Goal: Task Accomplishment & Management: Manage account settings

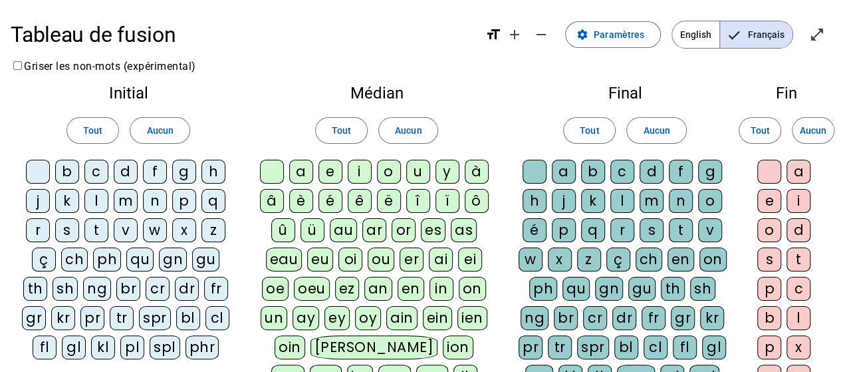
click at [180, 197] on div "p" at bounding box center [184, 201] width 24 height 24
click at [287, 257] on div "eau" at bounding box center [284, 259] width 37 height 24
click at [68, 168] on div "b" at bounding box center [67, 172] width 24 height 24
click at [67, 227] on div "s" at bounding box center [67, 230] width 24 height 24
click at [126, 225] on div "v" at bounding box center [126, 230] width 24 height 24
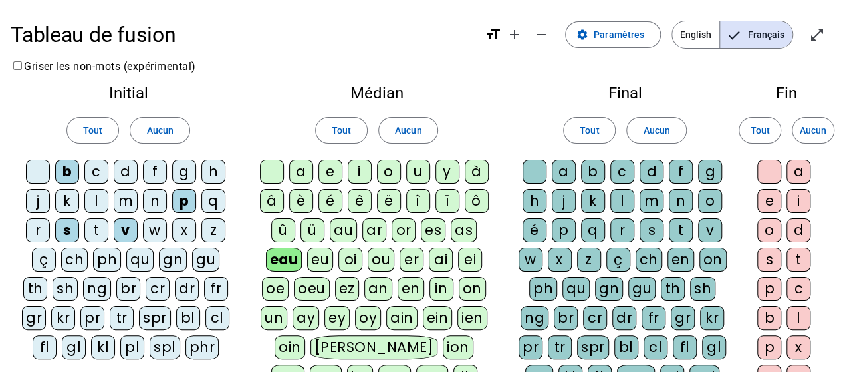
click at [344, 227] on div "au" at bounding box center [343, 230] width 27 height 24
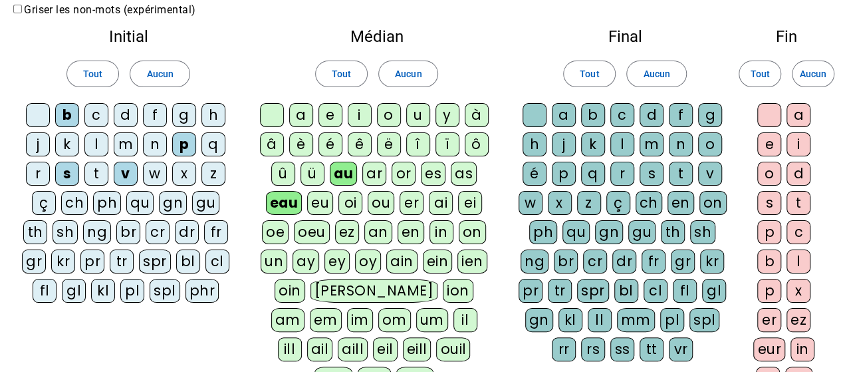
scroll to position [57, 0]
click at [797, 285] on div "x" at bounding box center [799, 290] width 24 height 24
click at [122, 146] on div "m" at bounding box center [126, 144] width 24 height 24
click at [146, 118] on div "f" at bounding box center [155, 114] width 24 height 24
click at [211, 112] on div "h" at bounding box center [213, 114] width 24 height 24
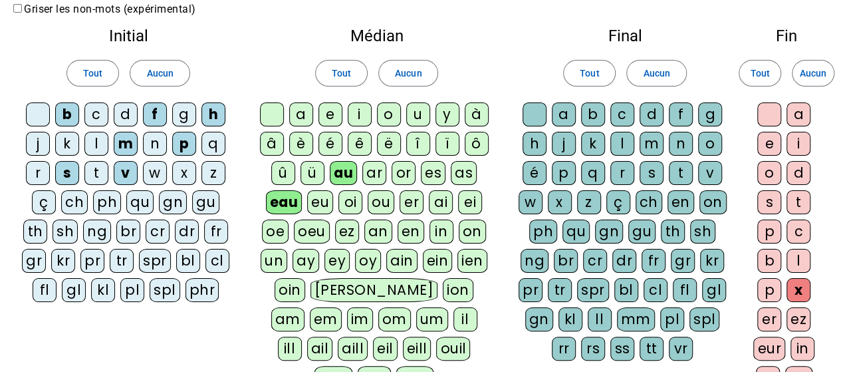
click at [802, 196] on div "t" at bounding box center [799, 202] width 24 height 24
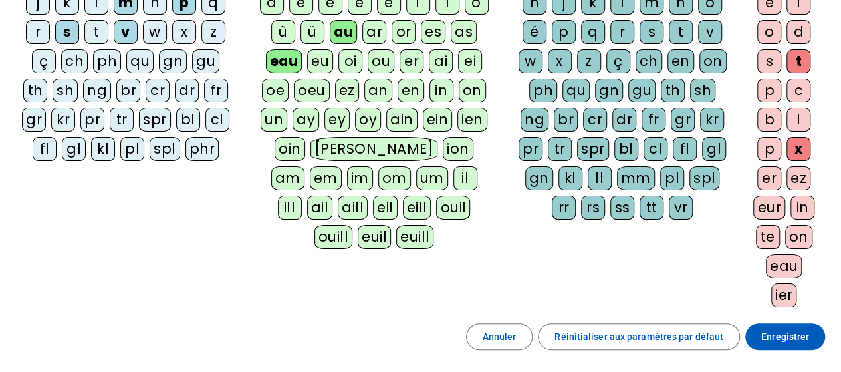
scroll to position [197, 0]
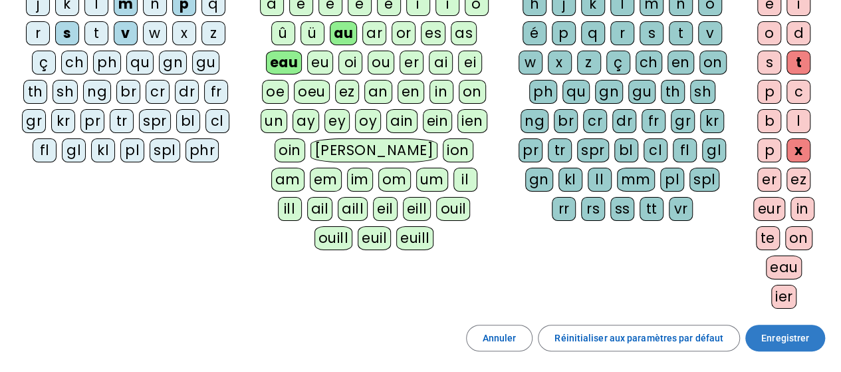
click at [797, 331] on span "Enregistrer" at bounding box center [785, 338] width 48 height 16
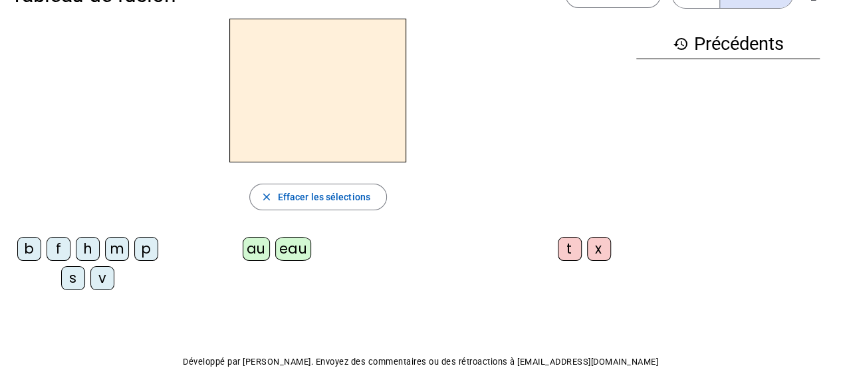
scroll to position [33, 0]
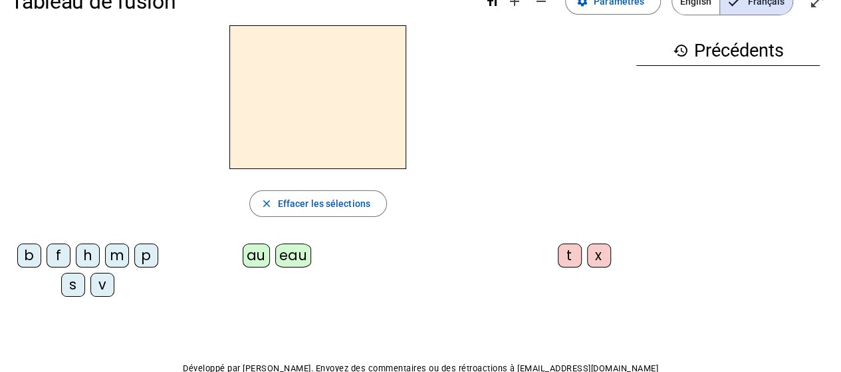
click at [142, 255] on div "p" at bounding box center [146, 255] width 24 height 24
click at [289, 259] on div "eau" at bounding box center [293, 255] width 37 height 24
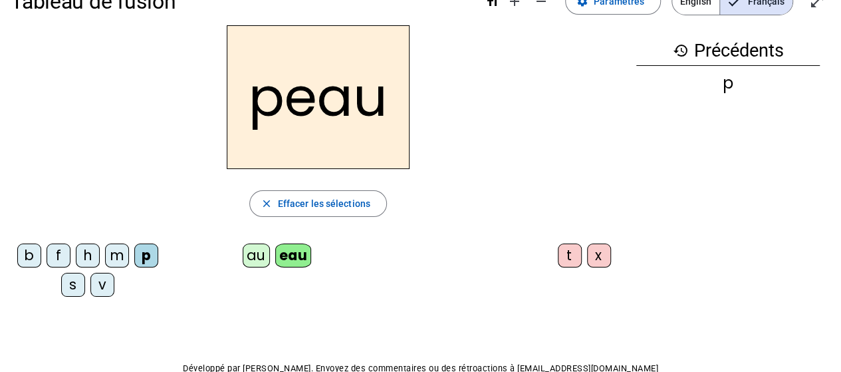
click at [283, 106] on h2 "peau" at bounding box center [318, 97] width 183 height 144
click at [25, 256] on div "b" at bounding box center [29, 255] width 24 height 24
click at [73, 283] on div "s" at bounding box center [73, 285] width 24 height 24
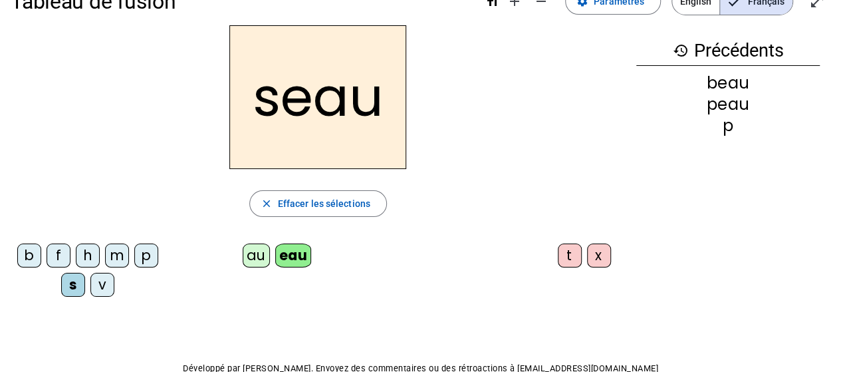
click at [106, 278] on div "v" at bounding box center [102, 285] width 24 height 24
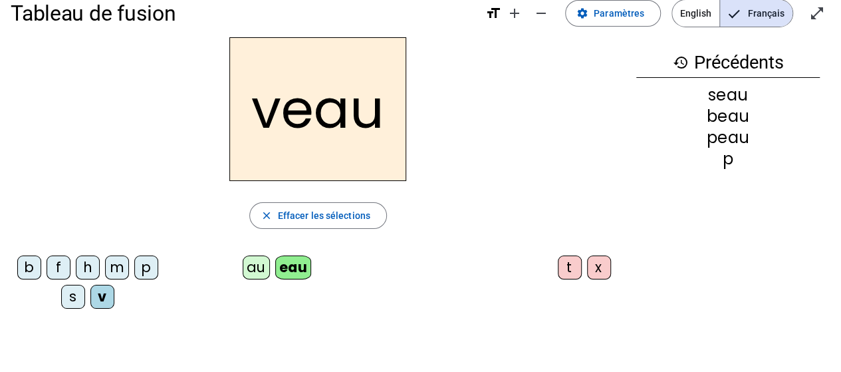
scroll to position [0, 0]
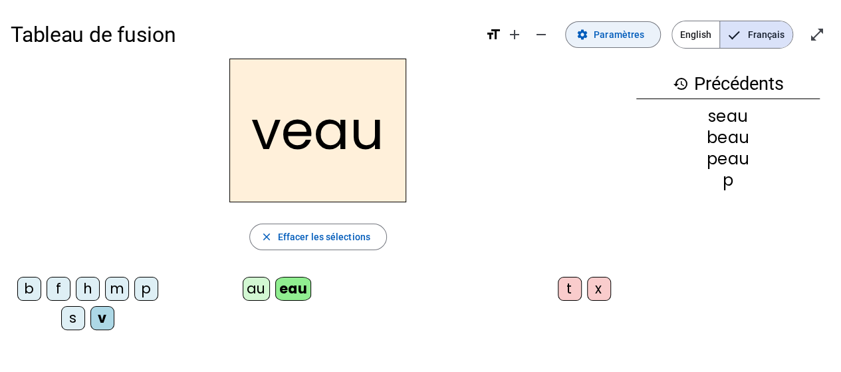
click at [613, 35] on span "Paramètres" at bounding box center [619, 35] width 51 height 16
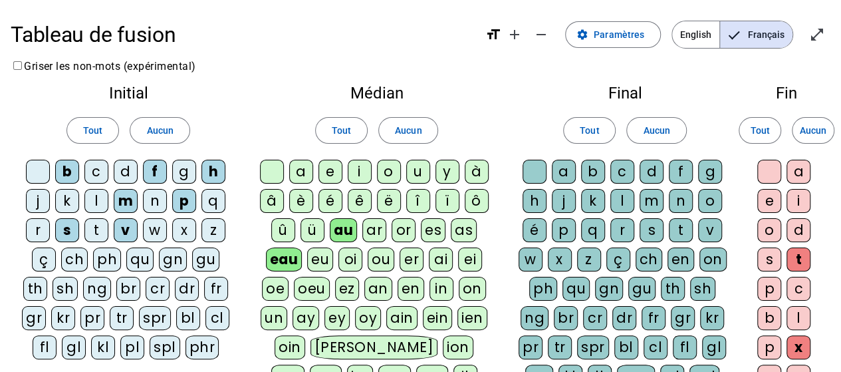
click at [41, 168] on div at bounding box center [38, 172] width 24 height 24
click at [269, 168] on div at bounding box center [272, 172] width 24 height 24
click at [531, 168] on div at bounding box center [535, 172] width 24 height 24
click at [773, 172] on div at bounding box center [769, 172] width 24 height 24
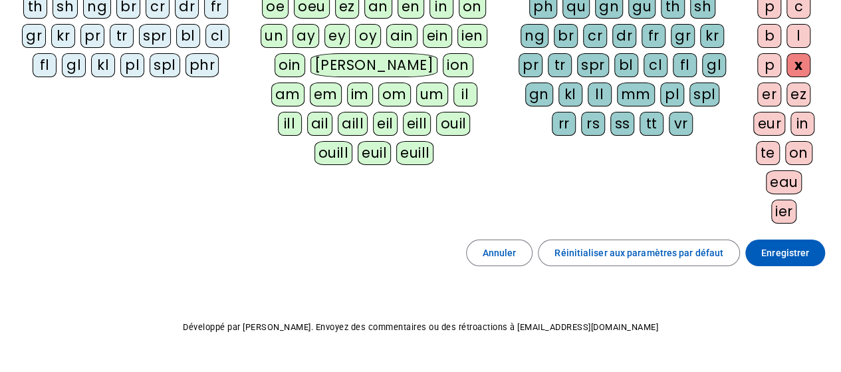
scroll to position [281, 0]
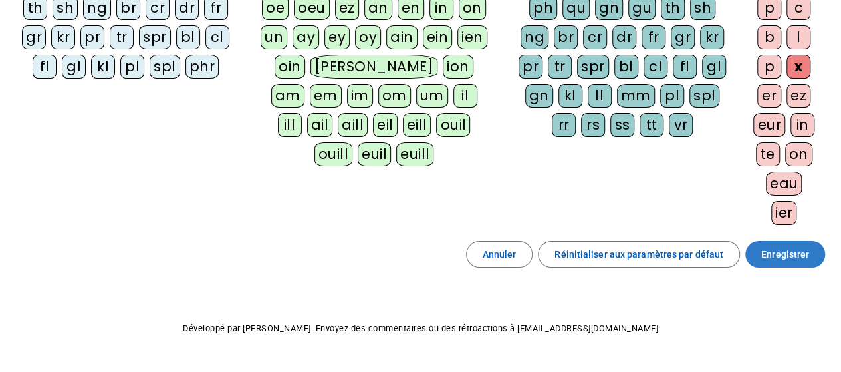
click at [780, 251] on span "Enregistrer" at bounding box center [785, 254] width 48 height 16
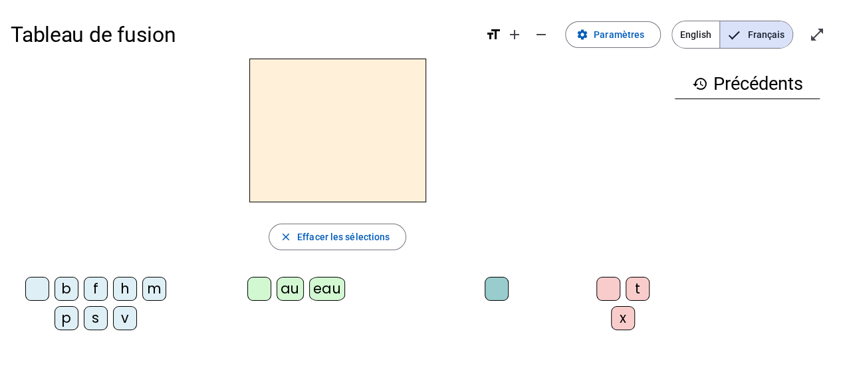
scroll to position [1, 0]
click at [339, 92] on h2 at bounding box center [337, 130] width 177 height 144
click at [120, 313] on div "v" at bounding box center [125, 317] width 24 height 24
click at [326, 288] on div "eau" at bounding box center [327, 288] width 37 height 24
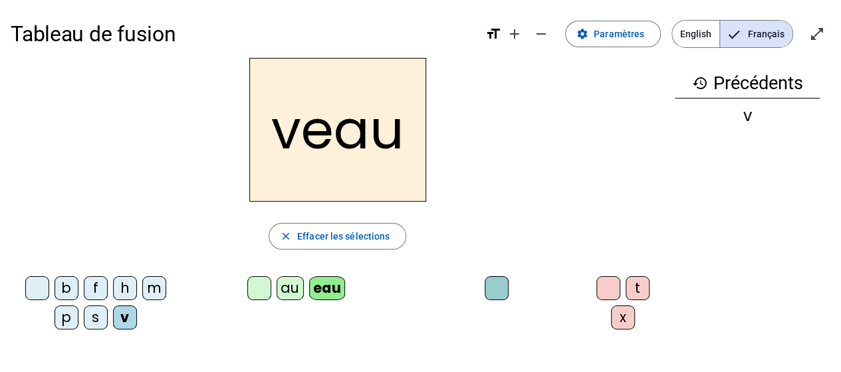
click at [33, 284] on div at bounding box center [37, 288] width 24 height 24
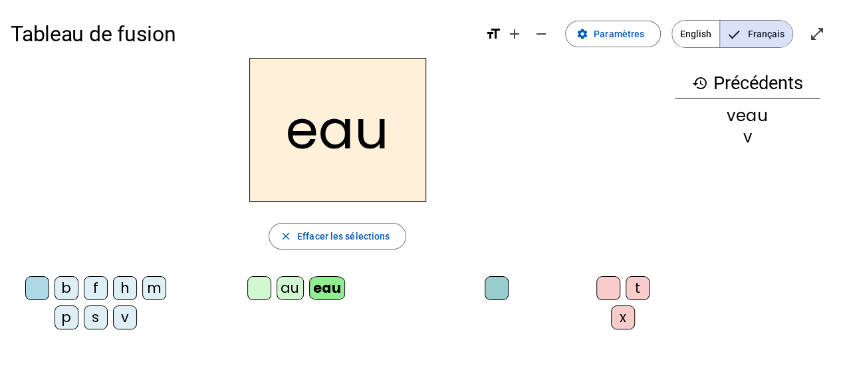
click at [285, 288] on div "au" at bounding box center [290, 288] width 27 height 24
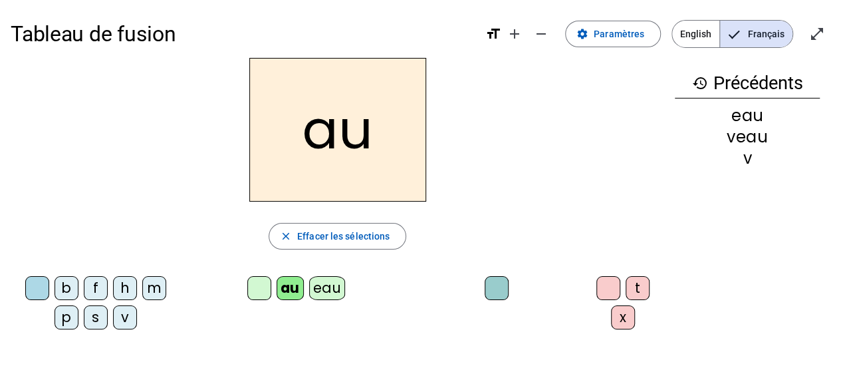
click at [620, 317] on div "x" at bounding box center [623, 317] width 24 height 24
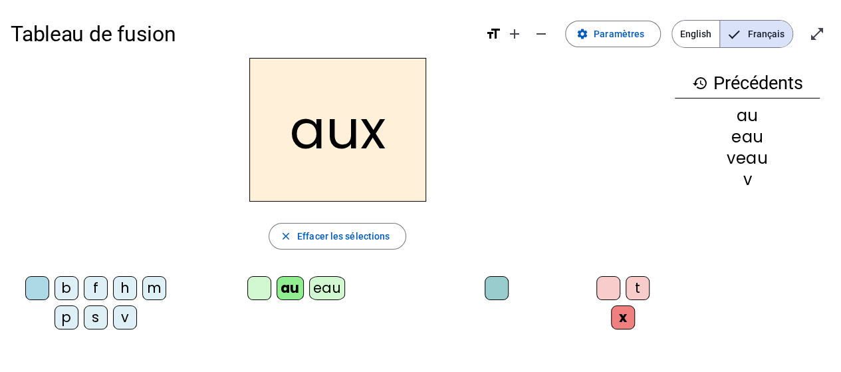
click at [155, 289] on div "m" at bounding box center [154, 288] width 24 height 24
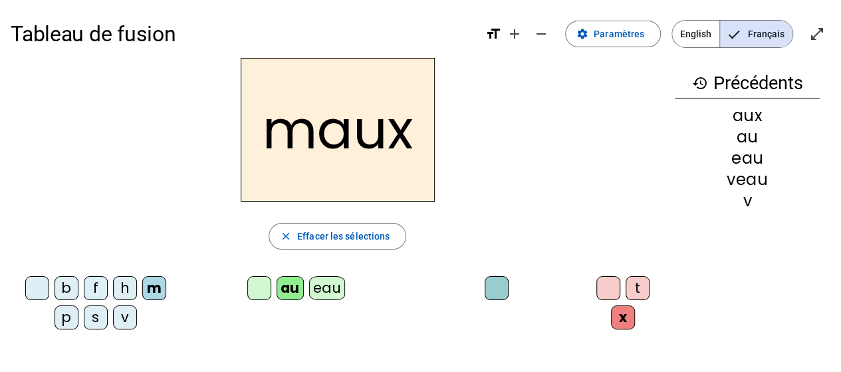
click at [94, 280] on div "f" at bounding box center [96, 288] width 24 height 24
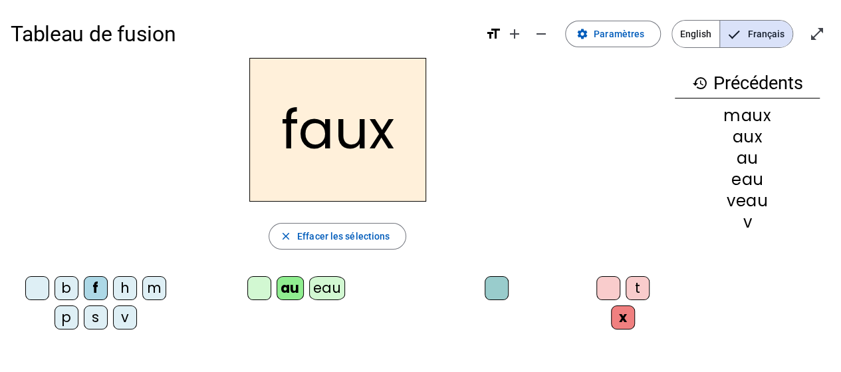
click at [628, 293] on div "t" at bounding box center [638, 288] width 24 height 24
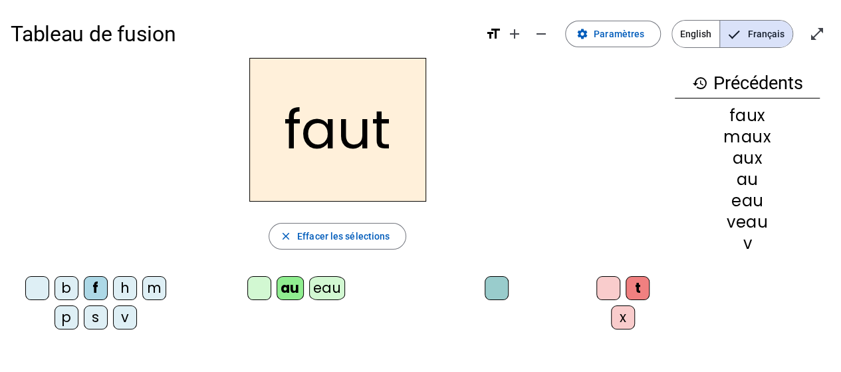
click at [125, 285] on div "h" at bounding box center [125, 288] width 24 height 24
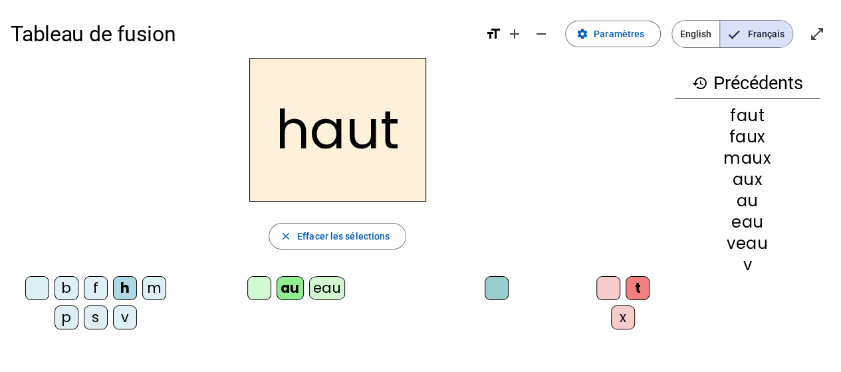
click at [126, 320] on div "v" at bounding box center [125, 317] width 24 height 24
